Goal: Task Accomplishment & Management: Manage account settings

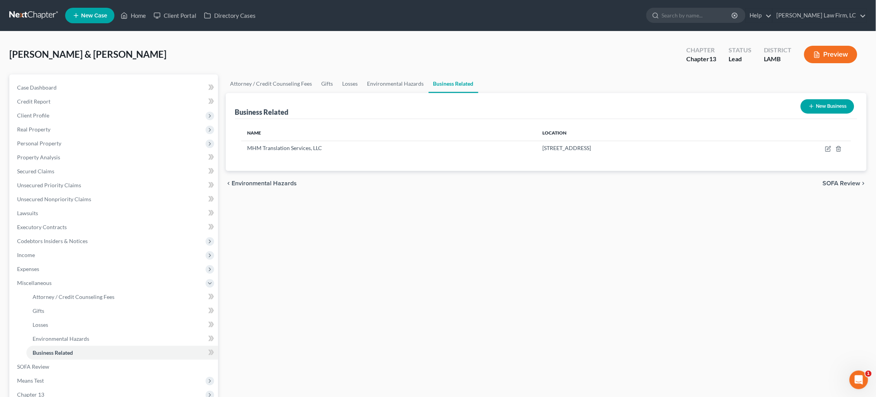
click at [33, 13] on link at bounding box center [34, 16] width 50 height 14
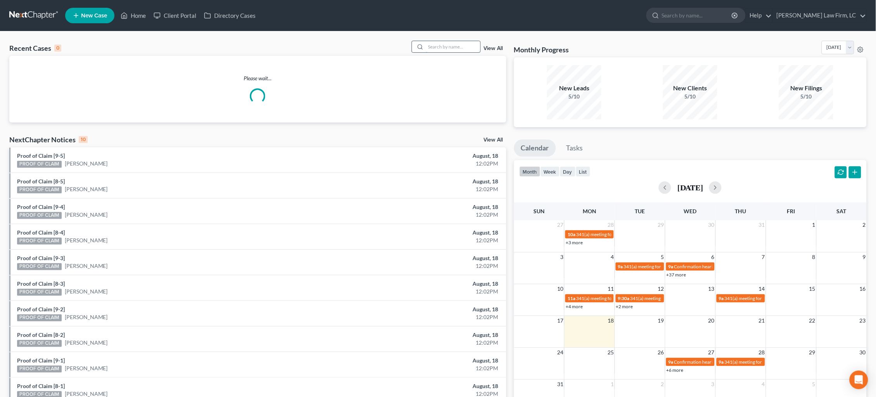
click at [434, 42] on input "search" at bounding box center [453, 46] width 54 height 11
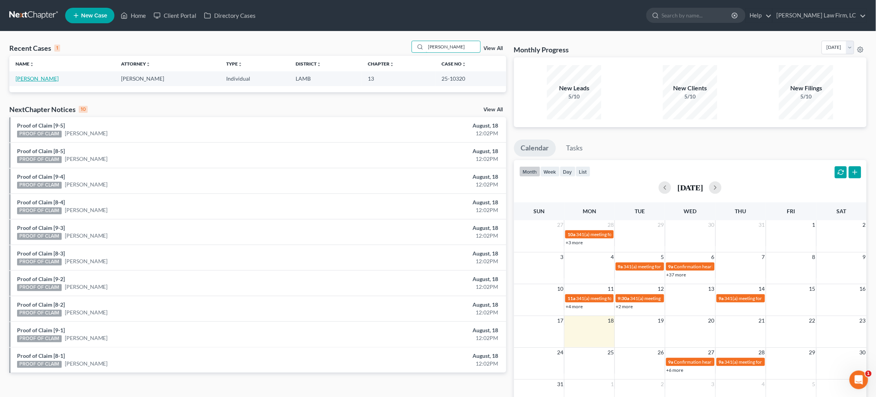
type input "[PERSON_NAME]"
click at [48, 76] on link "[PERSON_NAME]" at bounding box center [37, 78] width 43 height 7
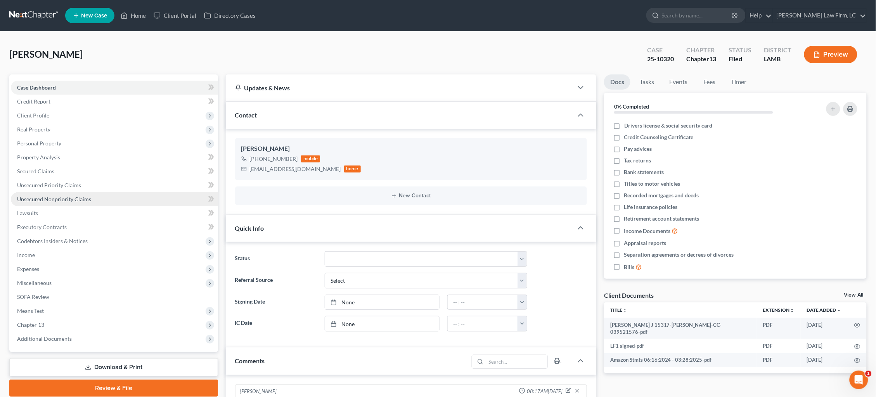
click at [53, 196] on span "Unsecured Nonpriority Claims" at bounding box center [54, 199] width 74 height 7
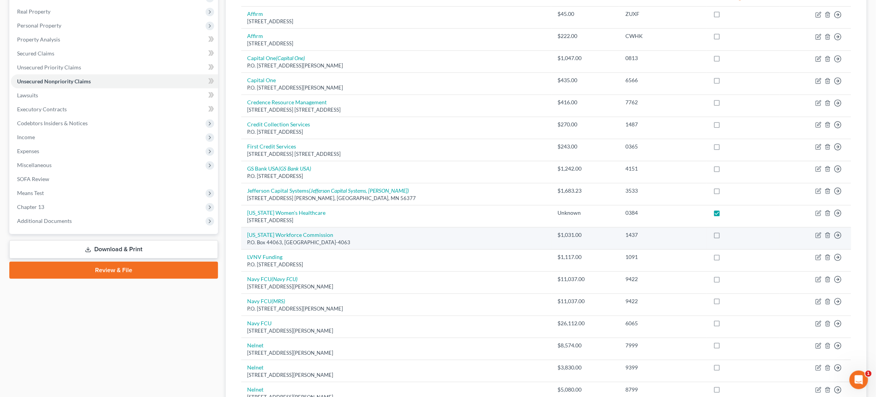
scroll to position [8, 0]
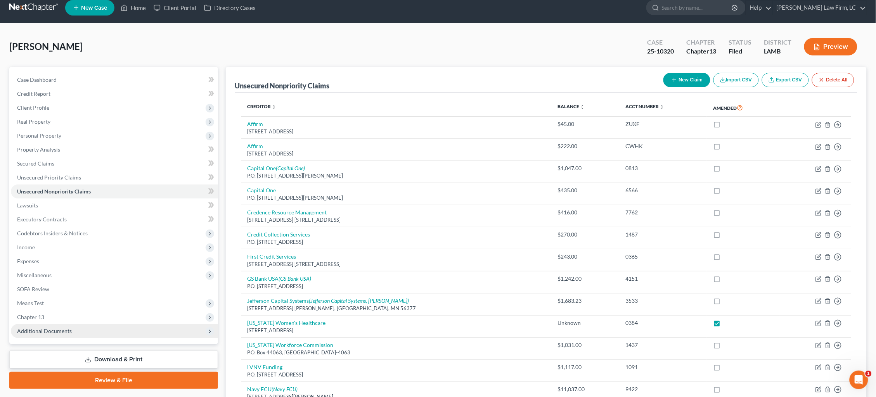
click at [52, 328] on span "Additional Documents" at bounding box center [44, 331] width 55 height 7
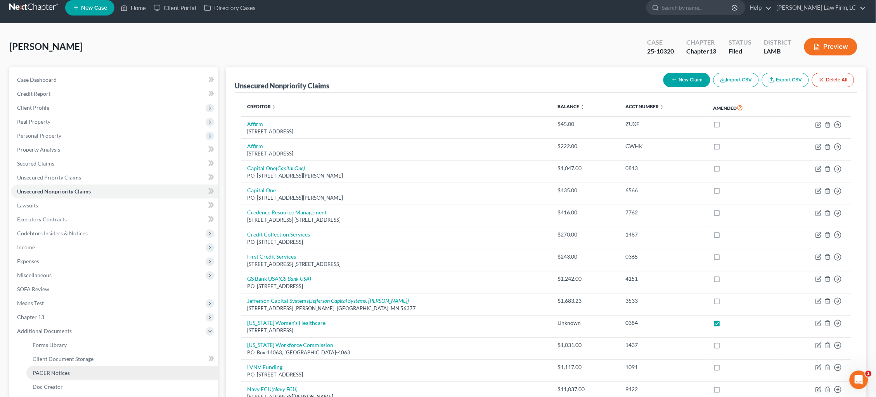
click at [67, 370] on span "PACER Notices" at bounding box center [51, 373] width 37 height 7
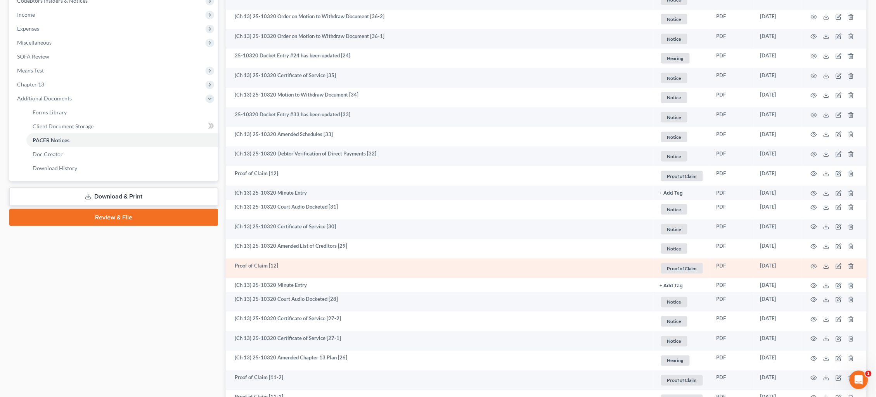
scroll to position [242, 0]
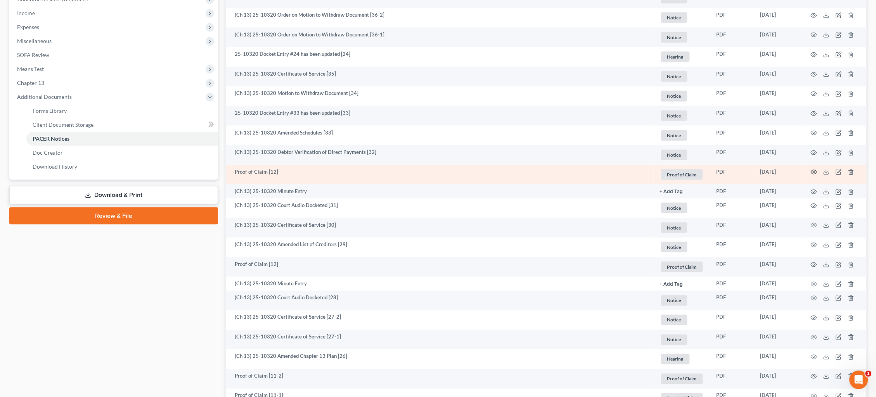
click at [811, 170] on icon "button" at bounding box center [814, 172] width 6 height 6
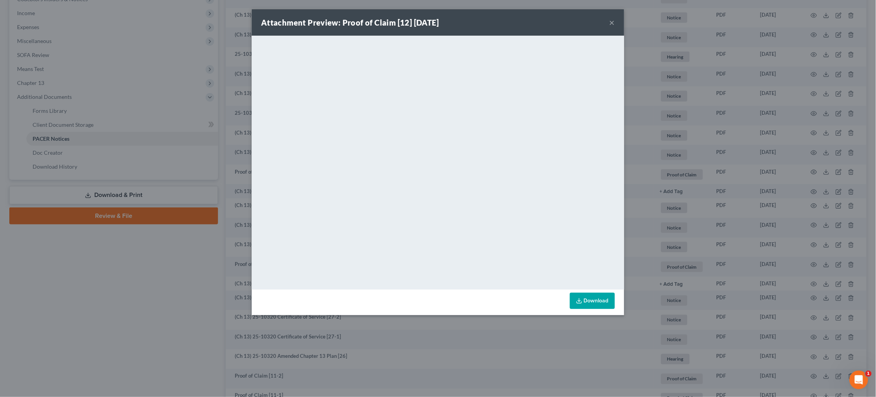
click at [611, 22] on button "×" at bounding box center [611, 22] width 5 height 9
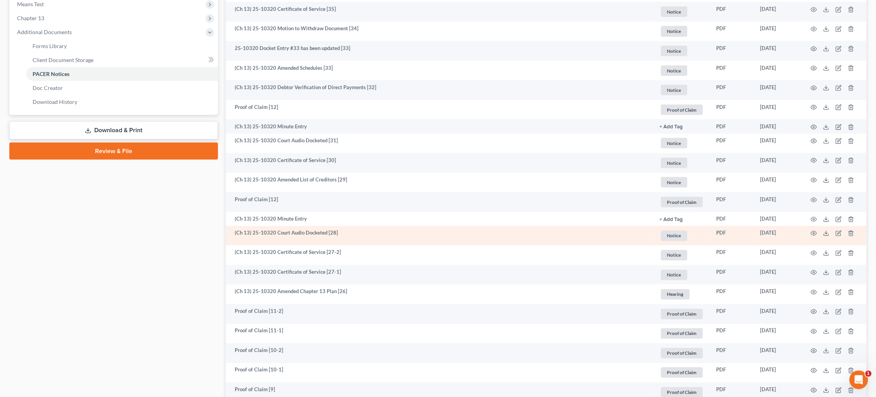
scroll to position [310, 0]
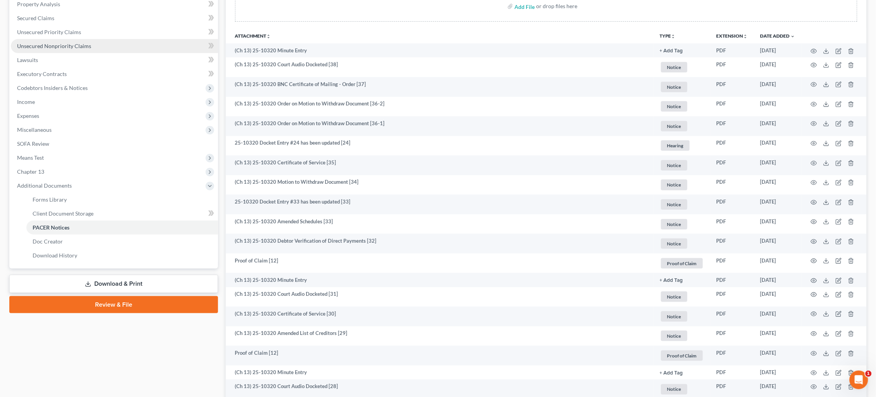
click at [82, 43] on span "Unsecured Nonpriority Claims" at bounding box center [54, 46] width 74 height 7
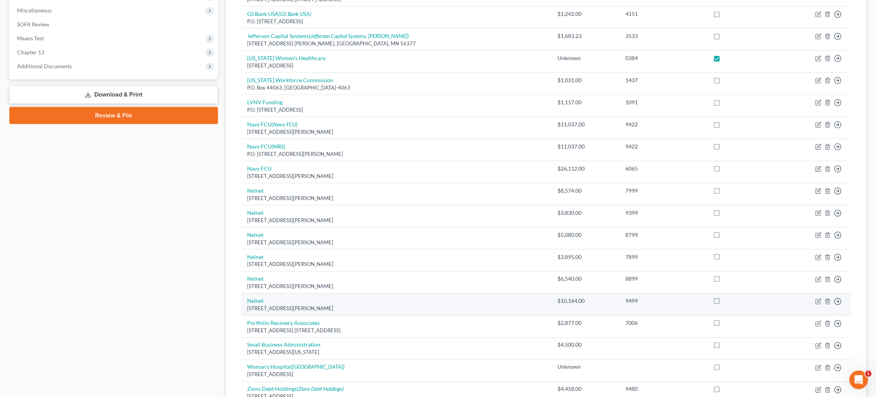
scroll to position [278, 0]
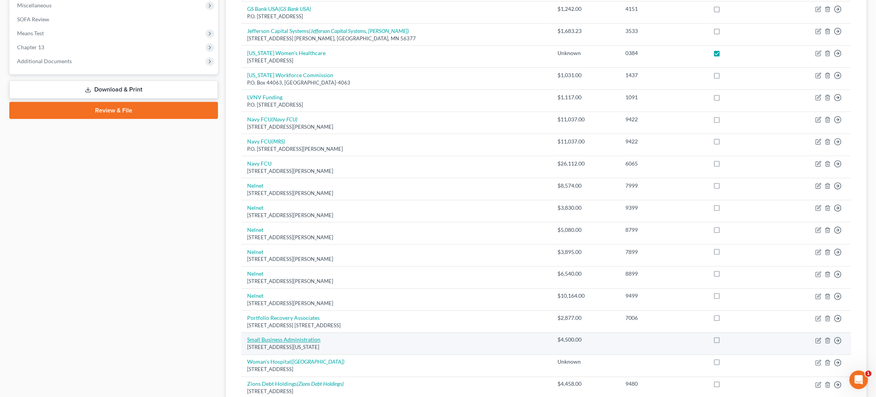
click at [296, 337] on link "Small Business Administration" at bounding box center [283, 340] width 73 height 7
select select "8"
select select "10"
select select "0"
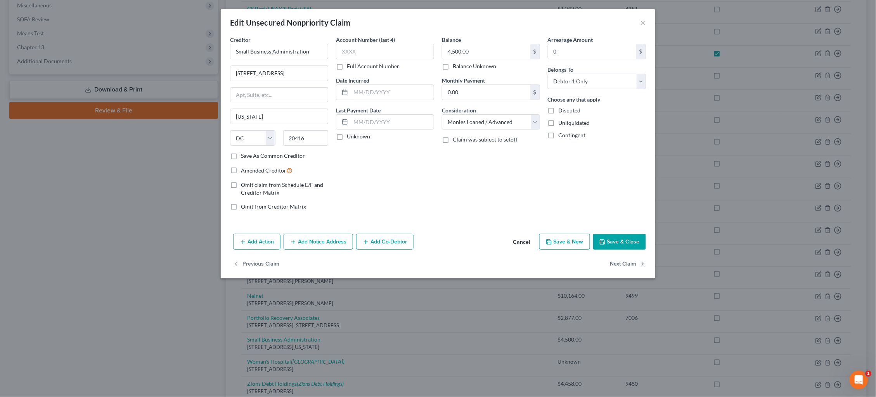
click at [641, 22] on button "×" at bounding box center [642, 22] width 5 height 9
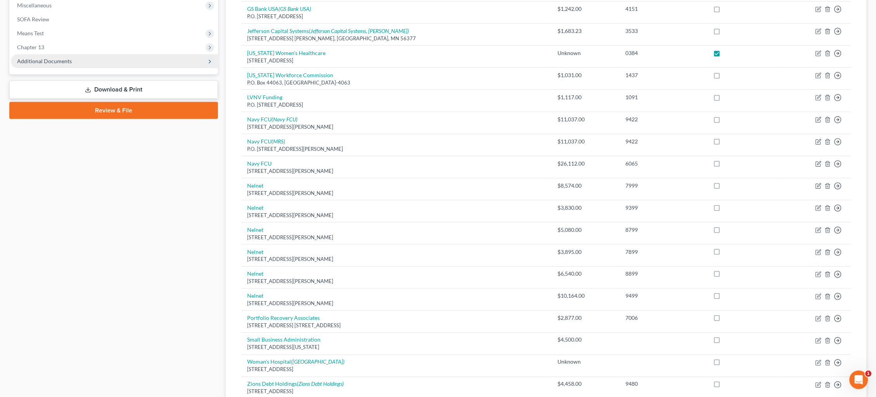
click at [101, 54] on span "Additional Documents" at bounding box center [114, 61] width 207 height 14
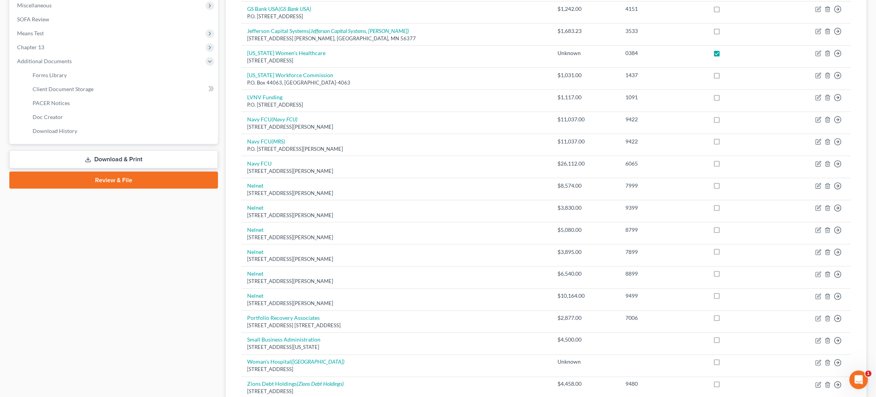
click at [104, 97] on link "PACER Notices" at bounding box center [122, 103] width 192 height 14
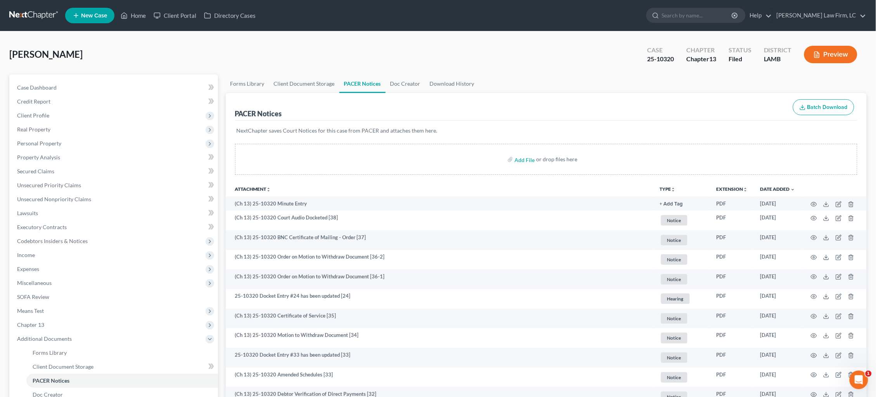
click at [22, 14] on link at bounding box center [34, 16] width 50 height 14
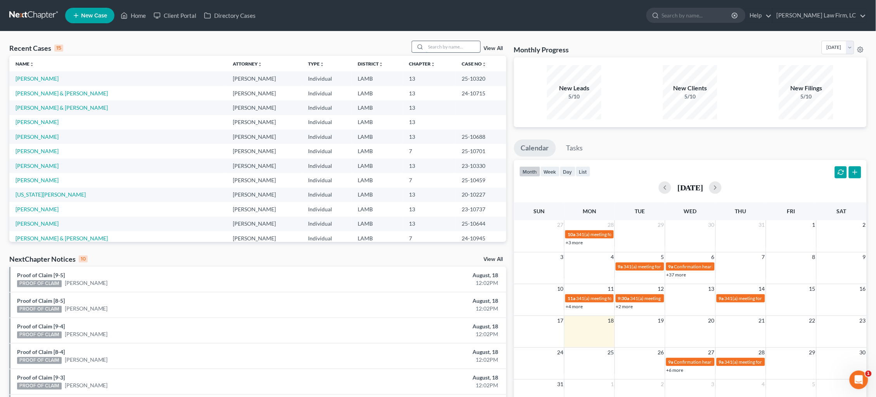
click at [436, 48] on input "search" at bounding box center [453, 46] width 54 height 11
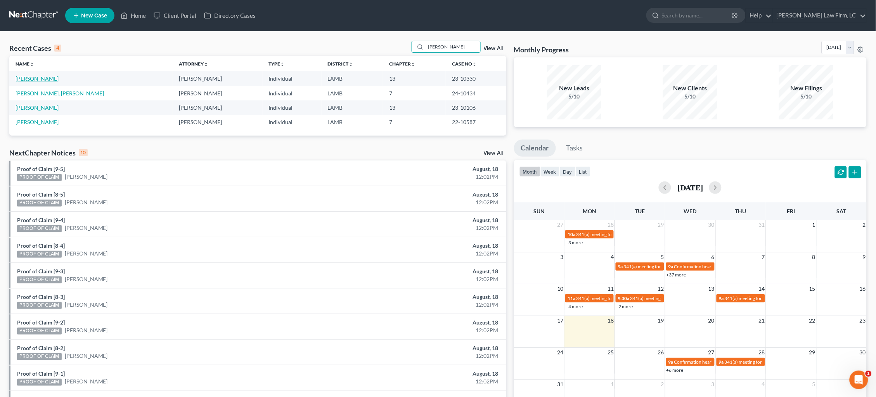
type input "brumfield"
click at [50, 79] on link "[PERSON_NAME]" at bounding box center [37, 78] width 43 height 7
select select "2"
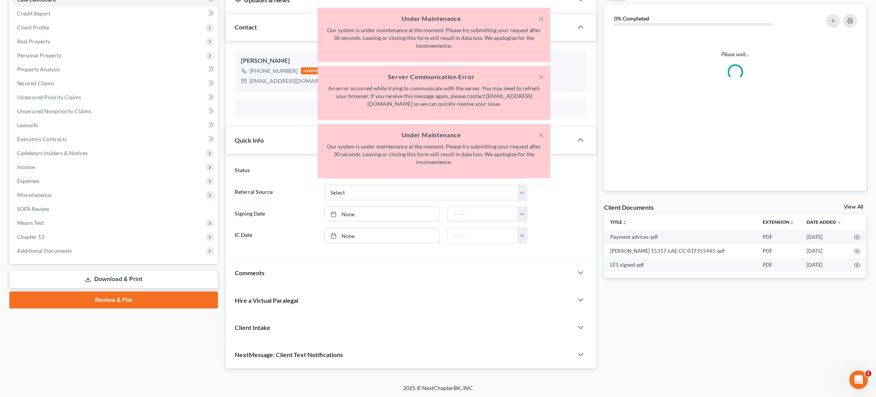
scroll to position [87, 0]
click at [464, 268] on div "Comments" at bounding box center [400, 273] width 348 height 27
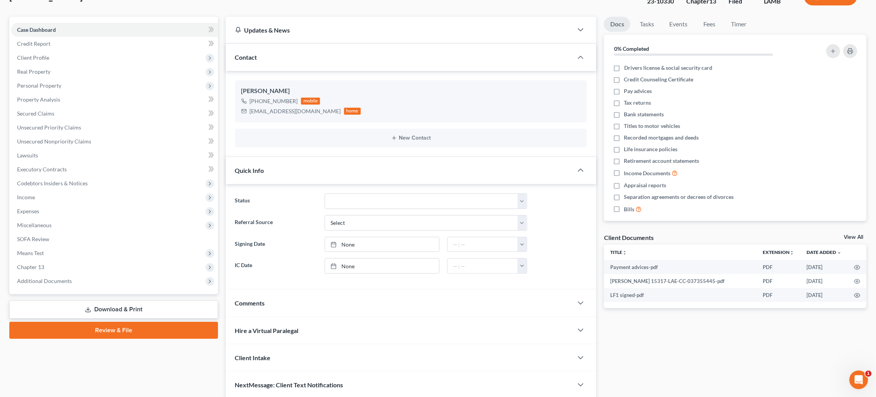
scroll to position [78, 0]
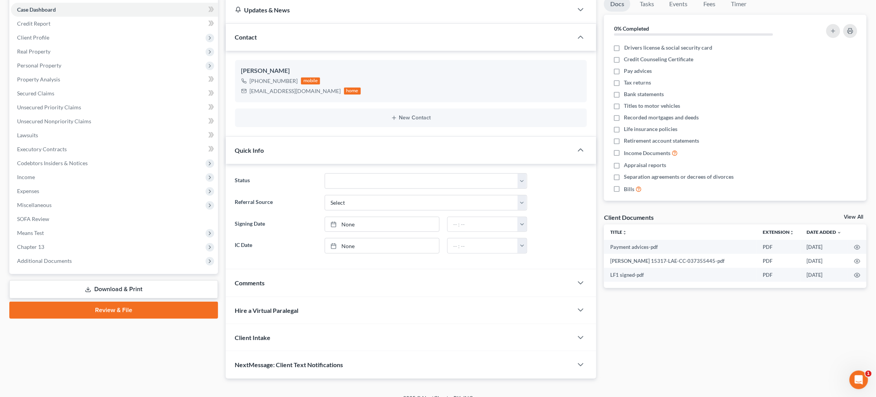
click at [415, 268] on div "Status Discharged Dismissed Filed In Progress Lead Lost Lead Ready to File To R…" at bounding box center [411, 216] width 371 height 105
click at [414, 277] on div "Comments" at bounding box center [400, 283] width 348 height 27
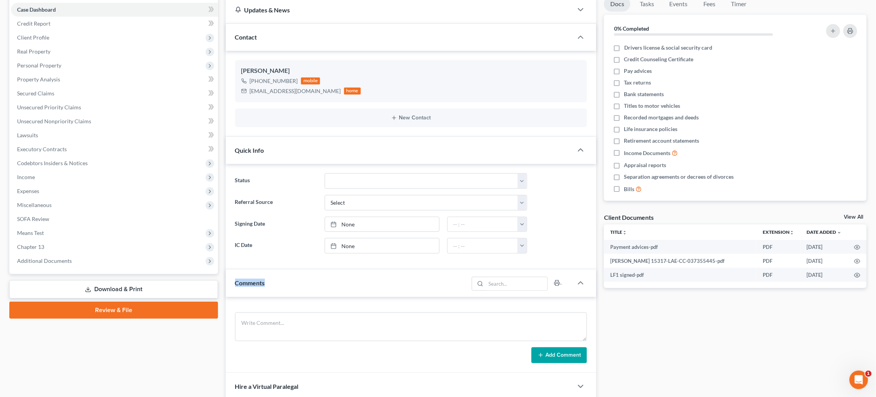
drag, startPoint x: 414, startPoint y: 278, endPoint x: 403, endPoint y: 280, distance: 11.2
click at [413, 278] on div "Comments" at bounding box center [347, 283] width 243 height 27
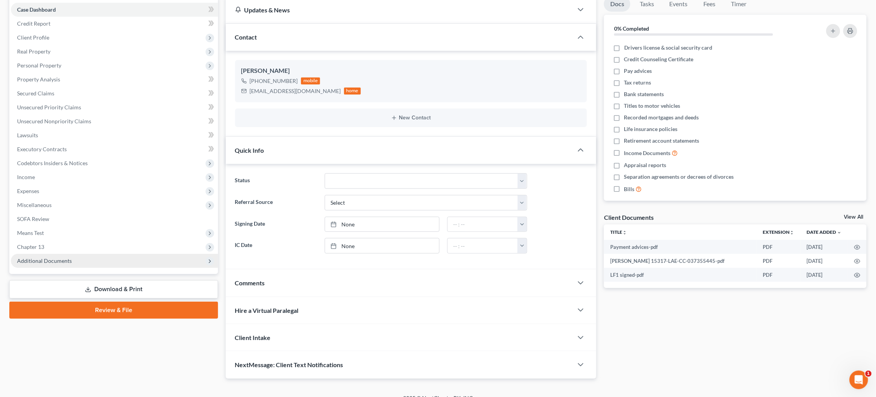
click at [63, 256] on span "Additional Documents" at bounding box center [114, 261] width 207 height 14
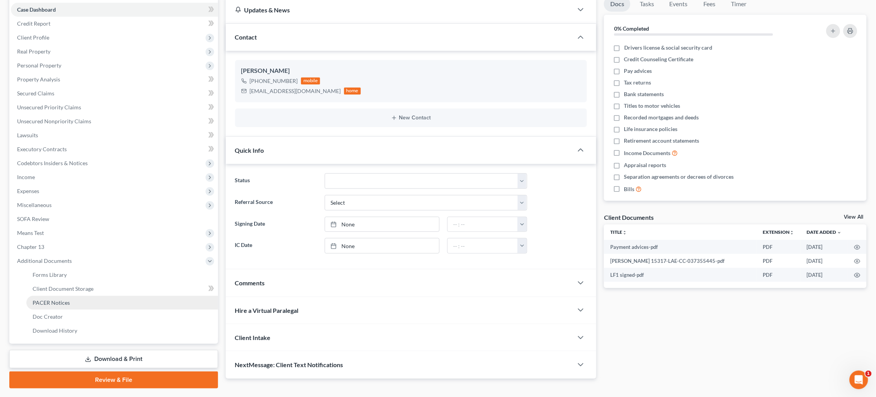
click at [63, 299] on span "PACER Notices" at bounding box center [51, 302] width 37 height 7
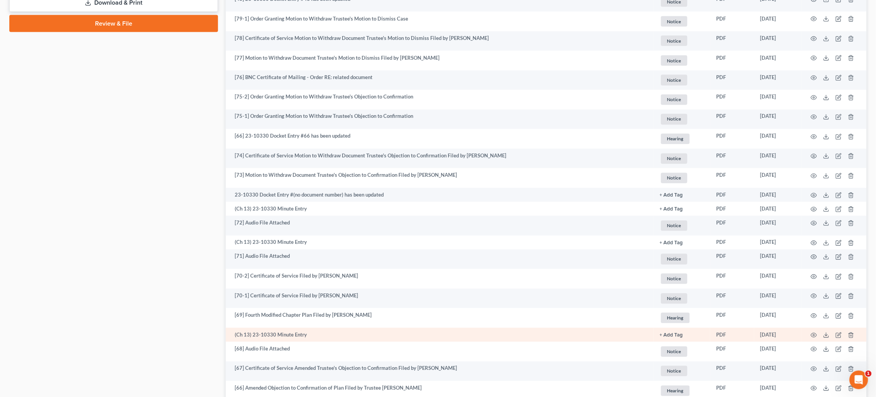
scroll to position [466, 0]
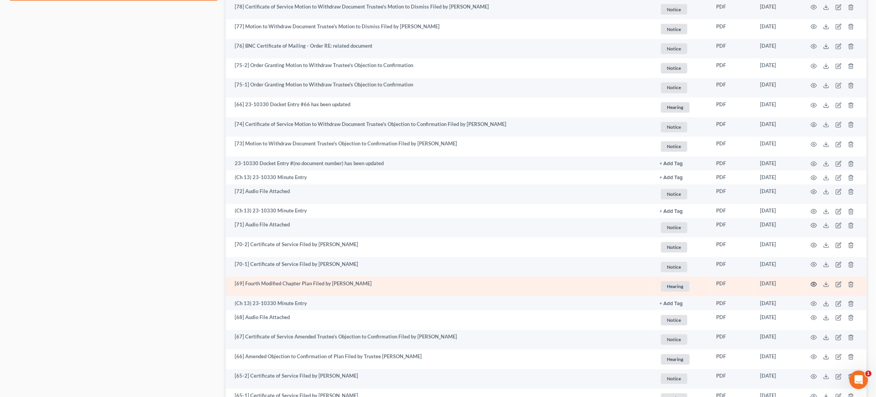
click at [811, 282] on icon "button" at bounding box center [814, 285] width 6 height 6
